Goal: Information Seeking & Learning: Learn about a topic

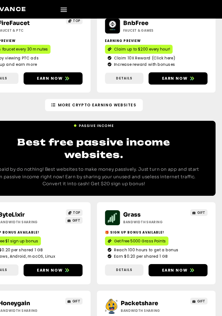
scroll to position [965, 0]
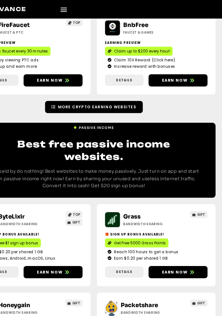
click at [139, 91] on link "More Crypto earning Websites" at bounding box center [111, 93] width 85 height 11
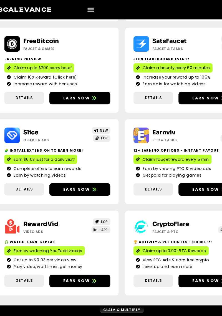
scroll to position [315, 0]
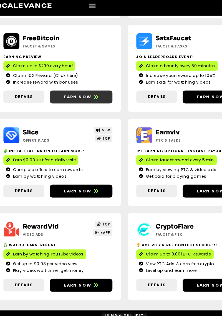
click at [65, 88] on link "Earn now" at bounding box center [75, 82] width 51 height 11
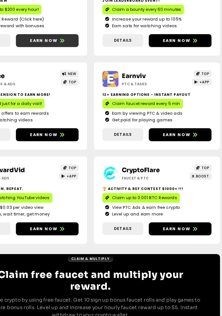
scroll to position [323, 0]
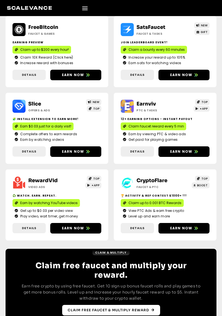
click at [141, 314] on link "Claim free faucet & multiply reward" at bounding box center [111, 310] width 98 height 11
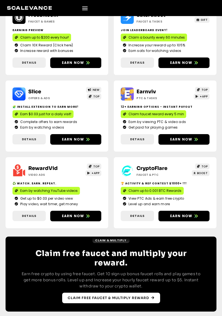
scroll to position [347, 0]
